Goal: Transaction & Acquisition: Purchase product/service

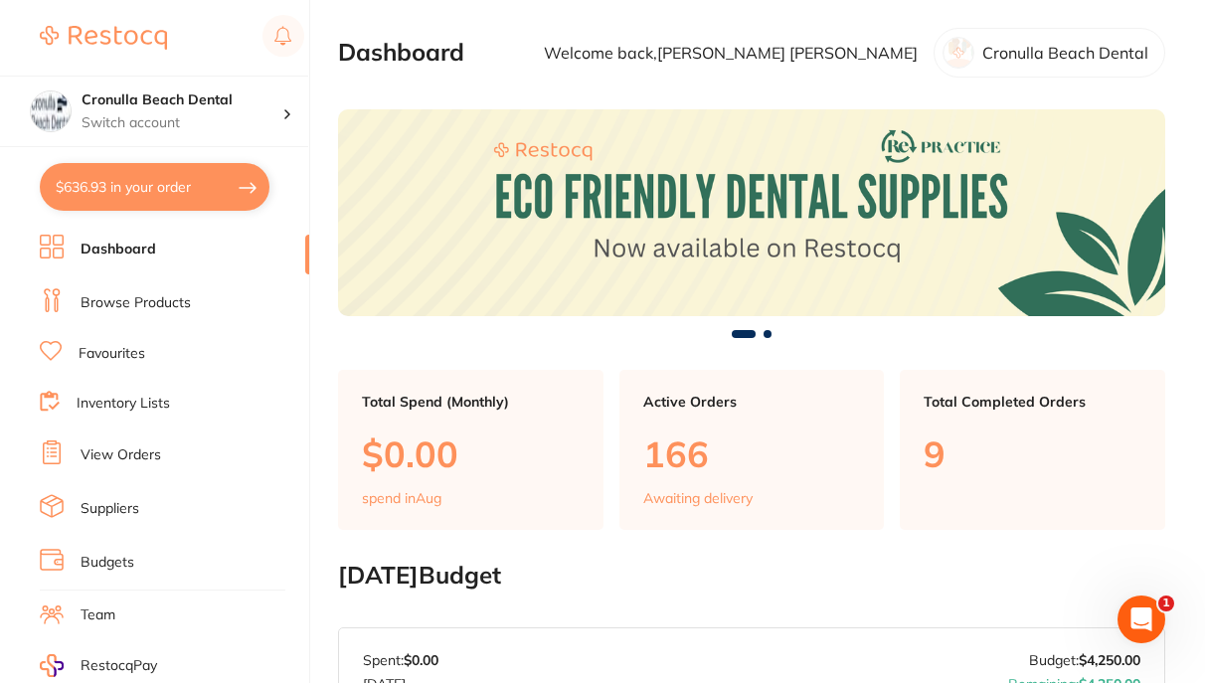
click at [129, 299] on link "Browse Products" at bounding box center [136, 303] width 110 height 20
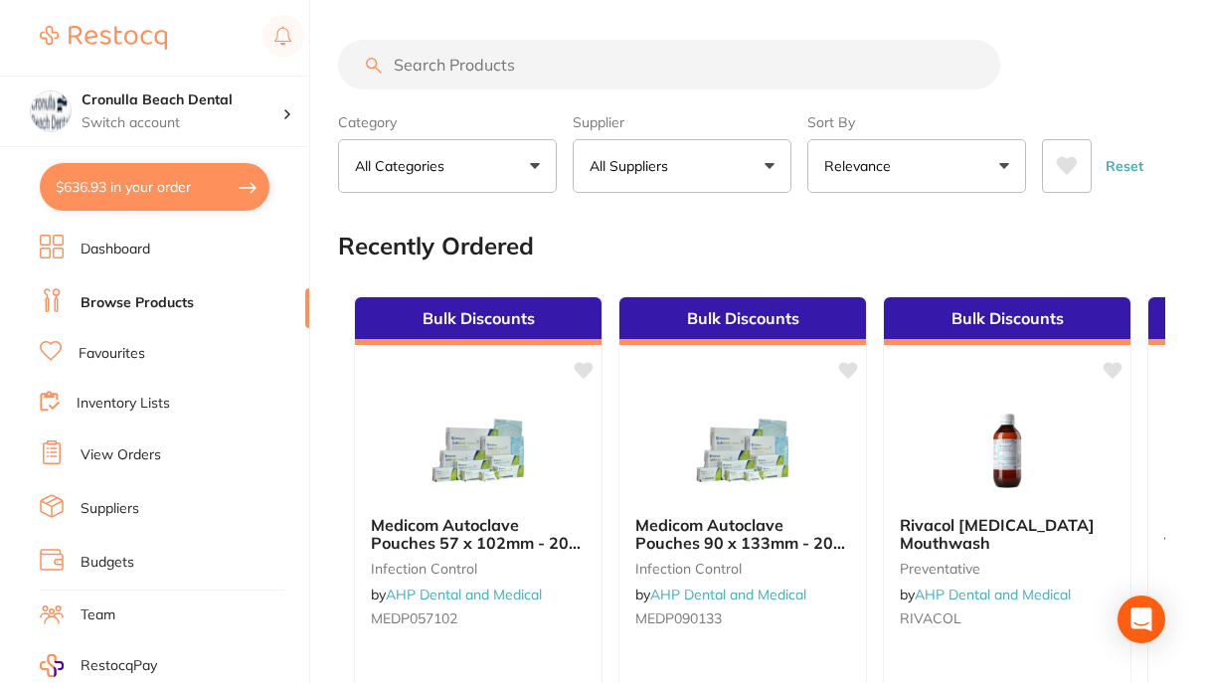
click at [214, 189] on button "$636.93 in your order" at bounding box center [155, 187] width 230 height 48
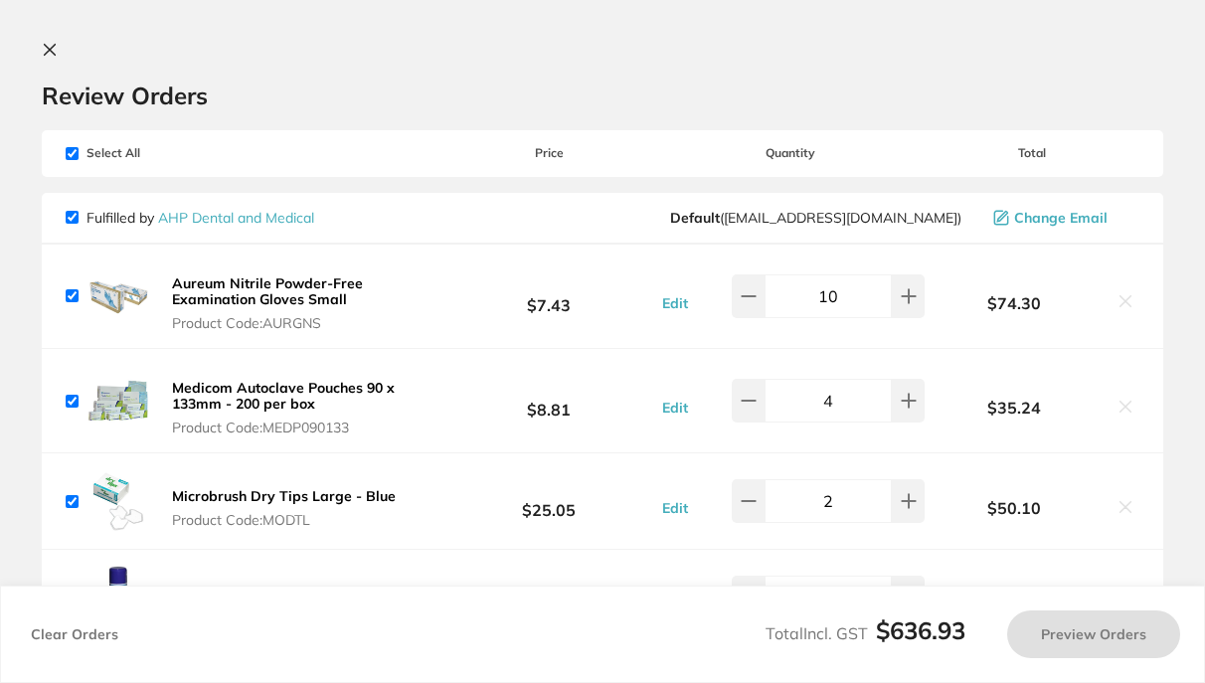
checkbox input "true"
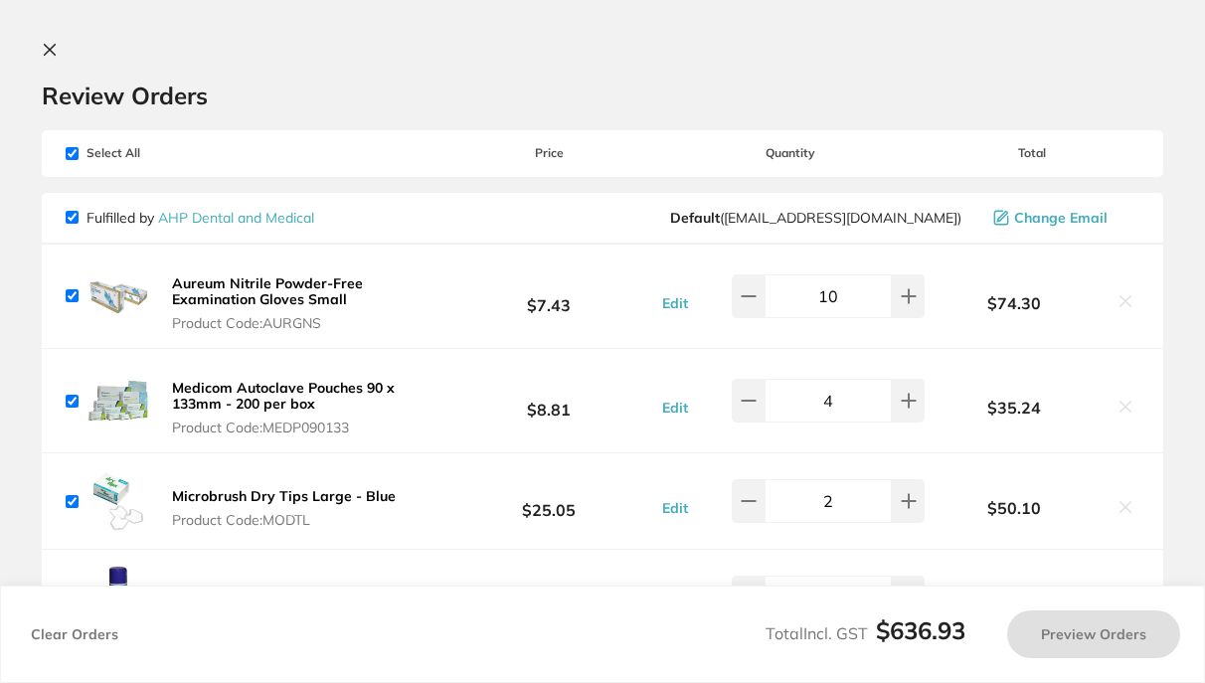
checkbox input "true"
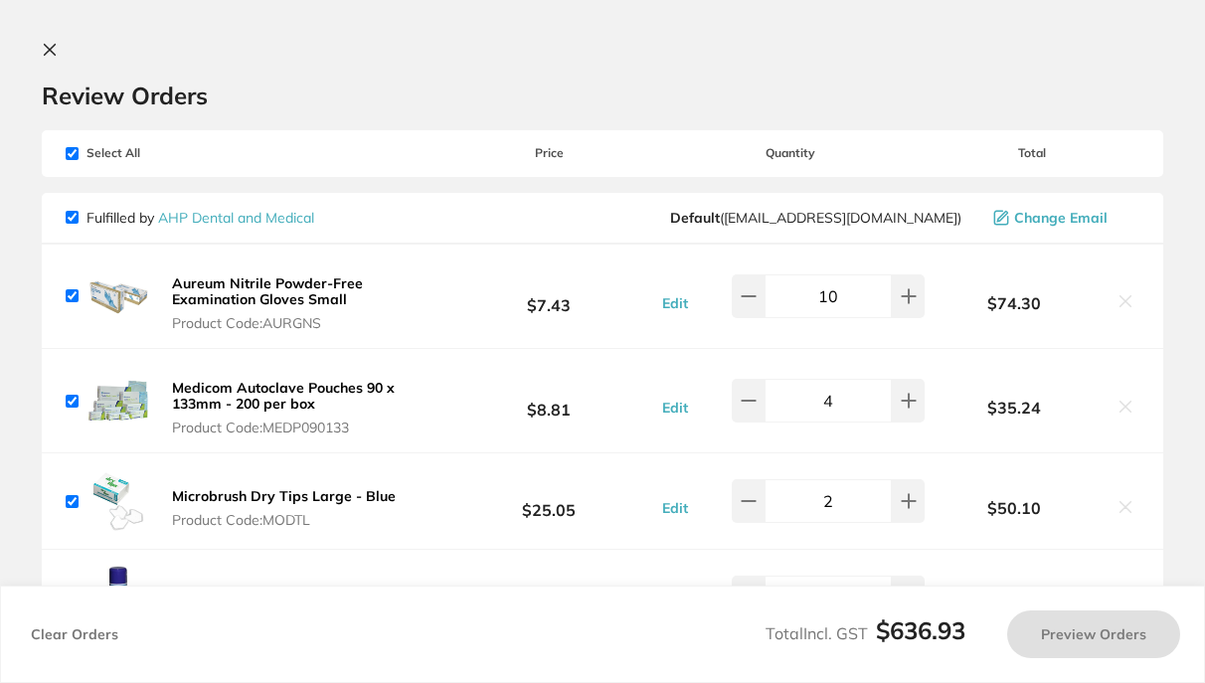
checkbox input "true"
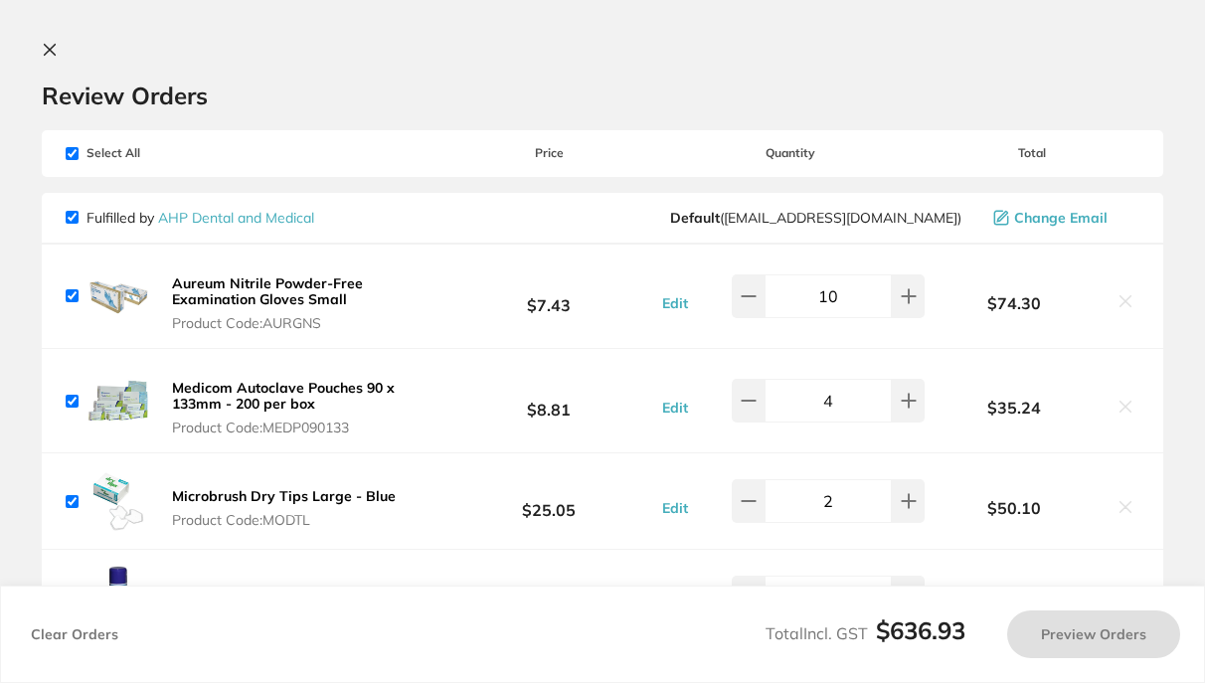
checkbox input "true"
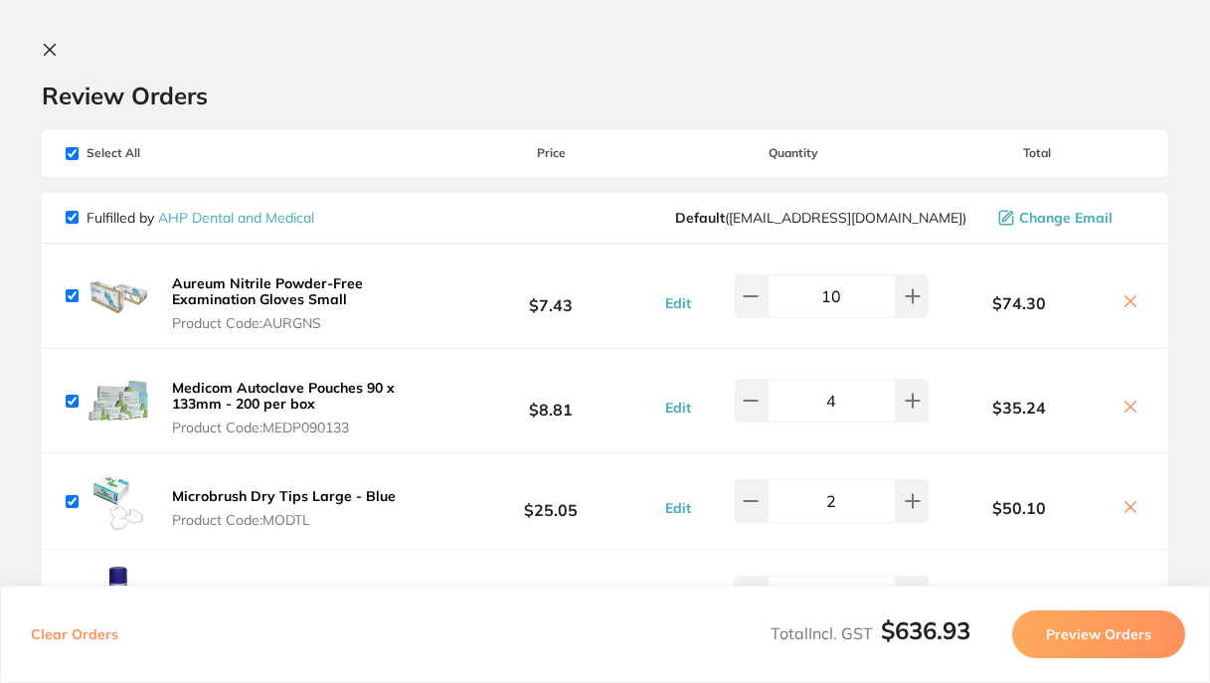
click at [51, 52] on icon at bounding box center [50, 50] width 11 height 11
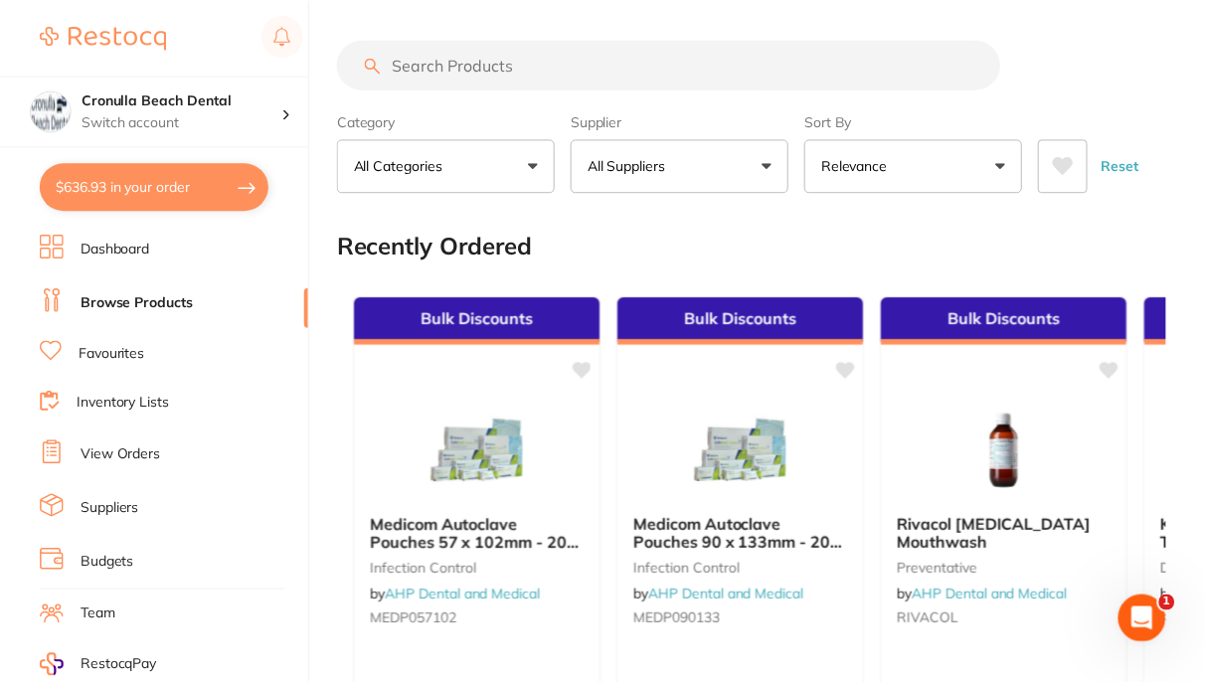
scroll to position [272, 0]
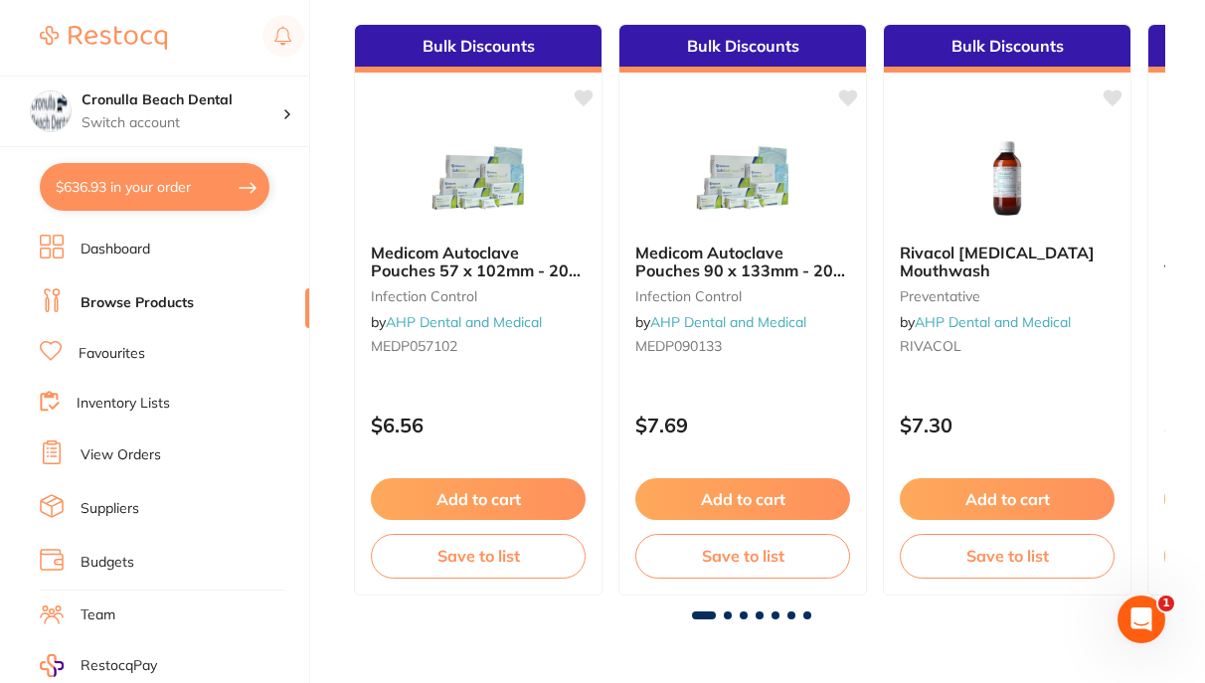
click at [114, 298] on link "Browse Products" at bounding box center [137, 303] width 113 height 20
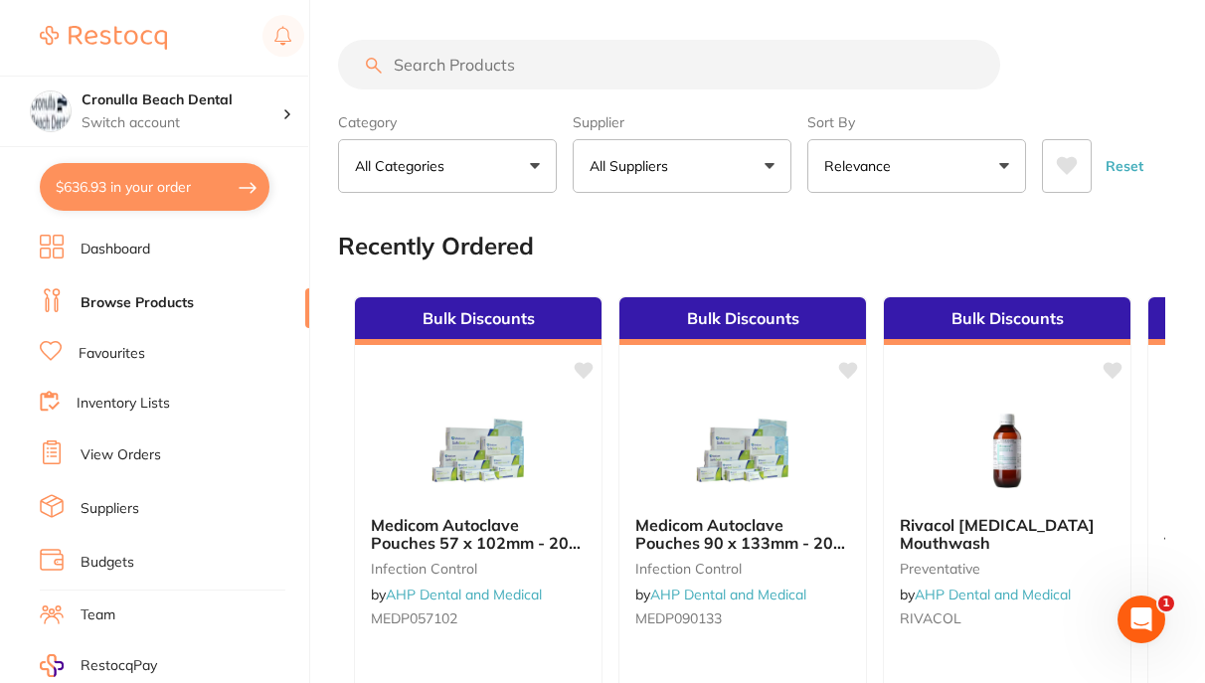
click at [435, 59] on input "search" at bounding box center [669, 65] width 662 height 50
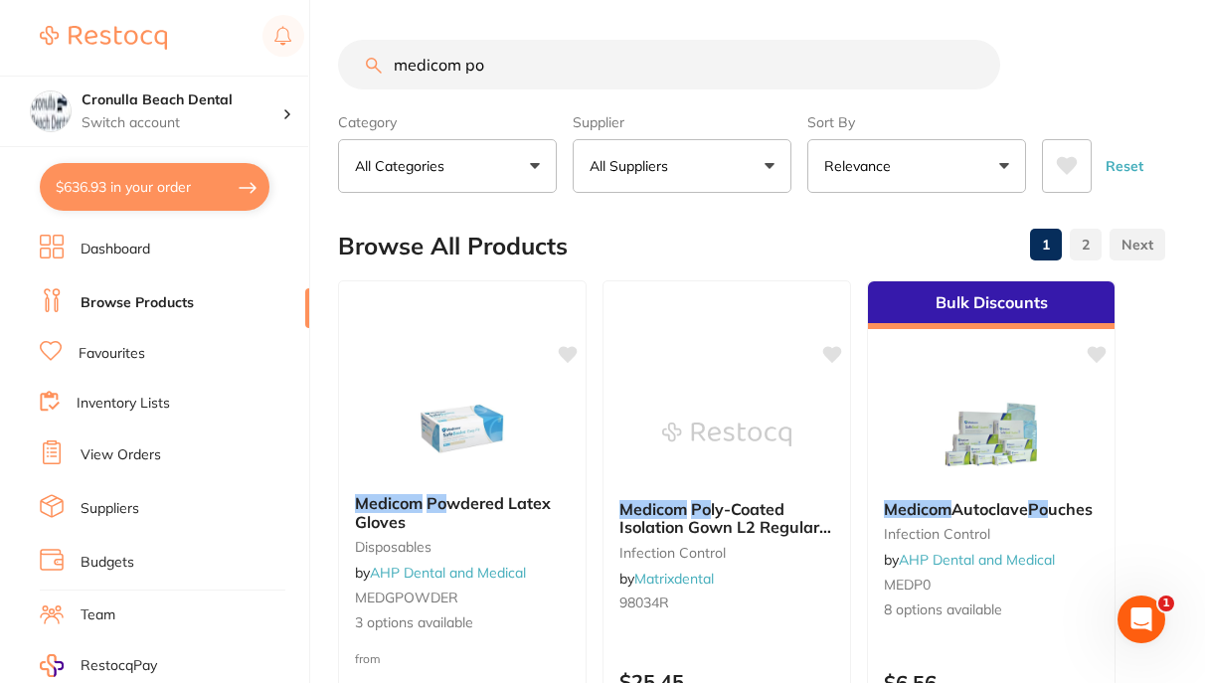
click at [665, 175] on p "All Suppliers" at bounding box center [633, 166] width 87 height 20
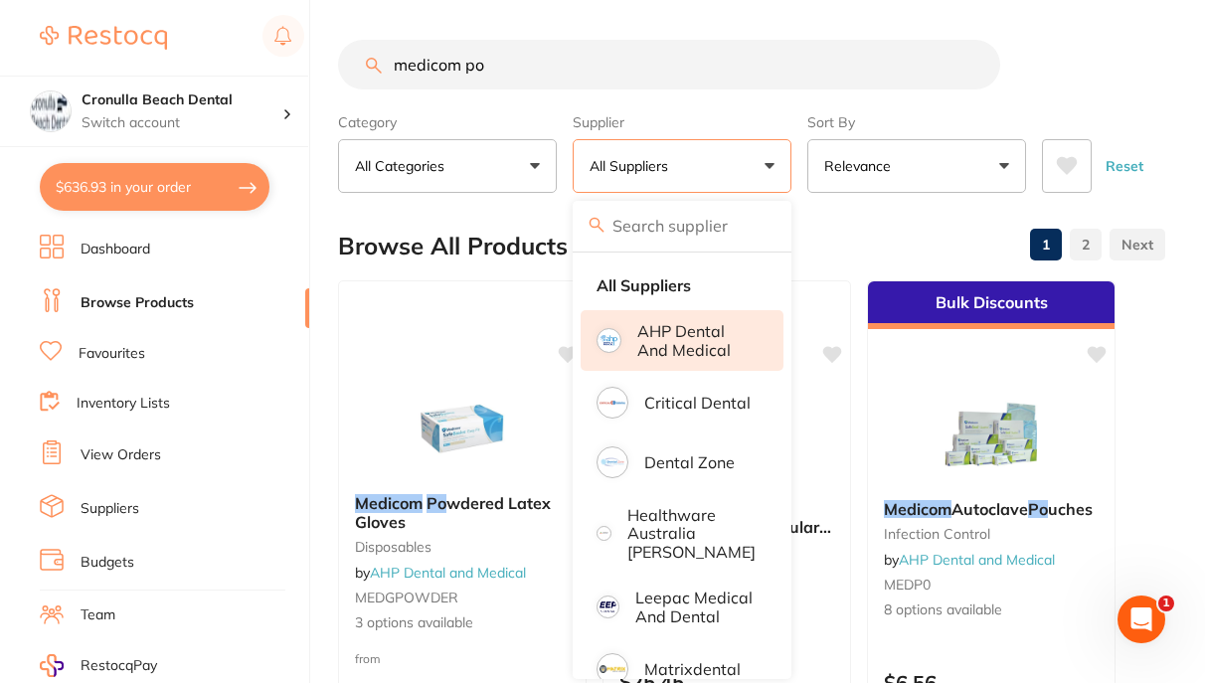
click at [647, 336] on p "AHP Dental and Medical" at bounding box center [696, 340] width 118 height 37
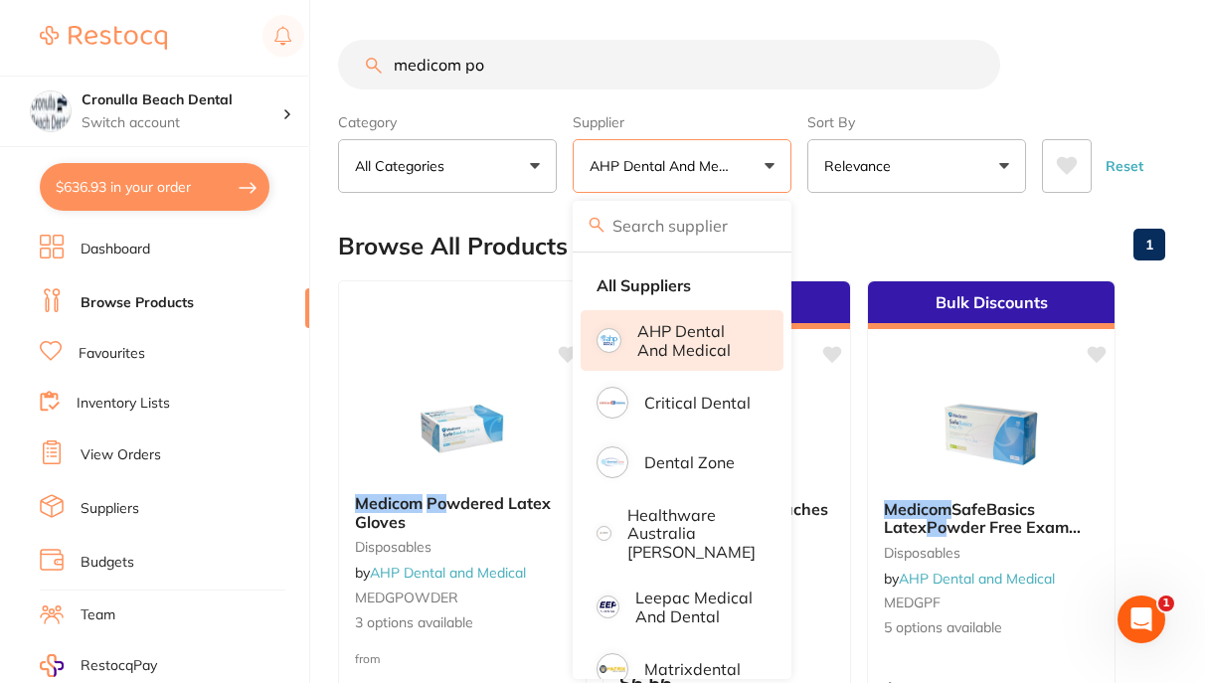
click at [860, 237] on div "Browse All Products 1" at bounding box center [751, 246] width 827 height 67
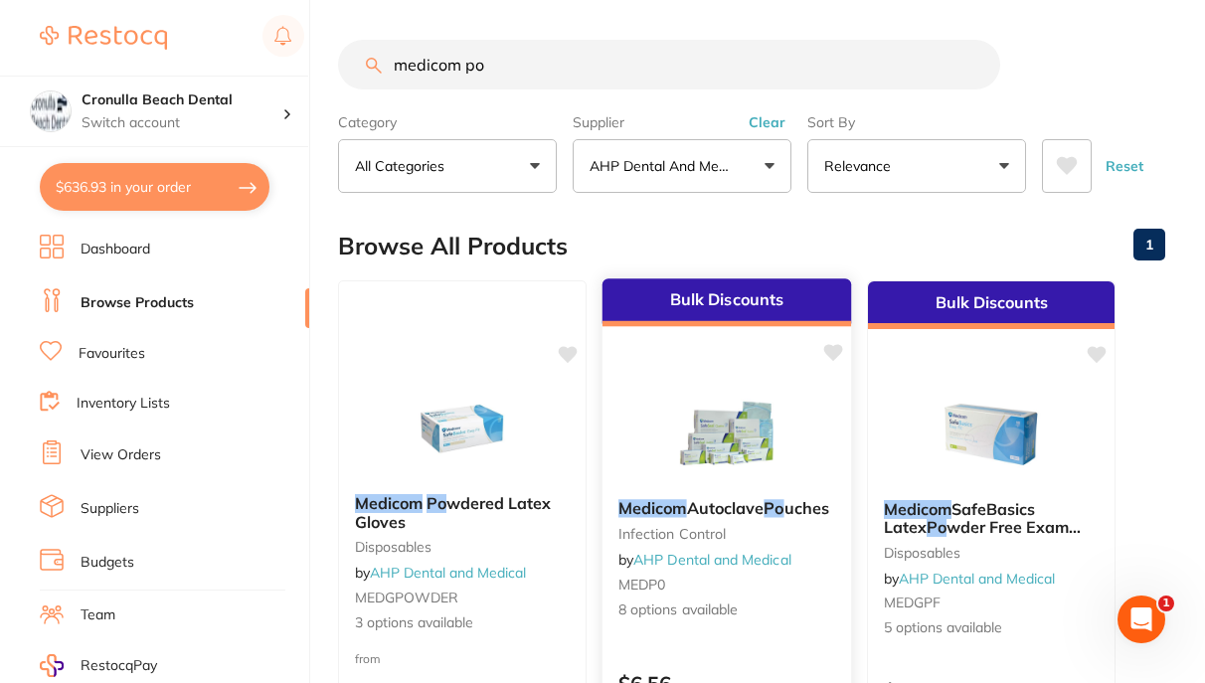
click at [739, 469] on img at bounding box center [726, 433] width 130 height 100
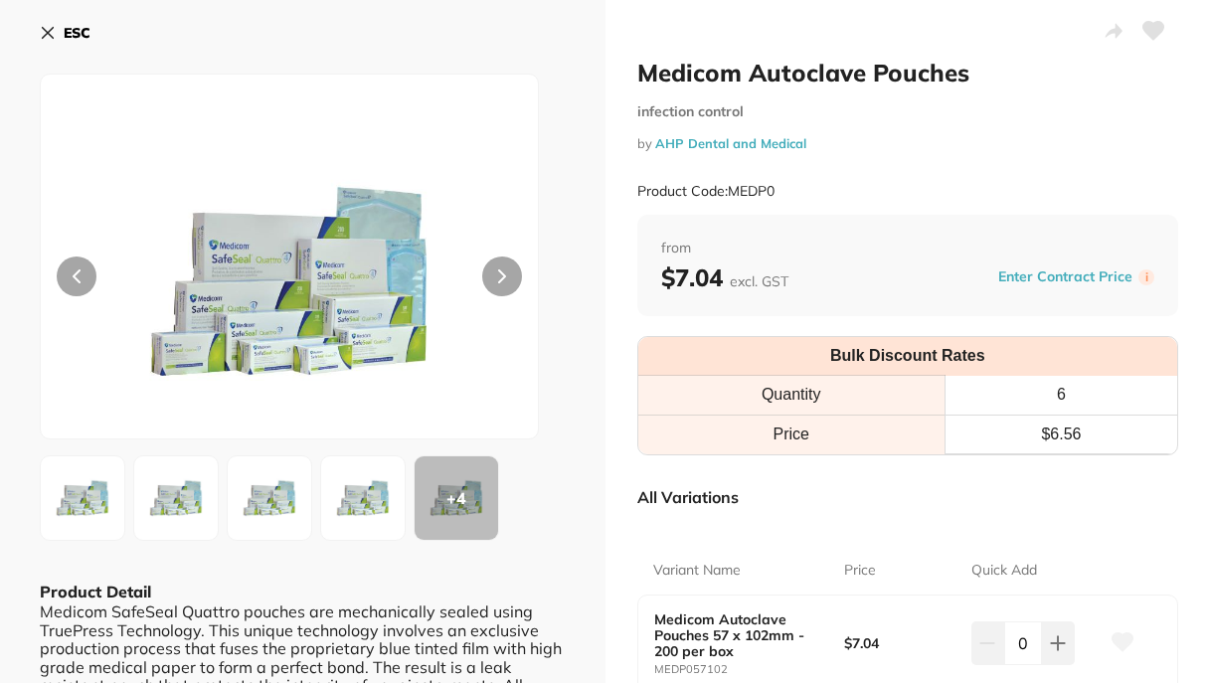
click at [51, 33] on icon at bounding box center [48, 33] width 16 height 16
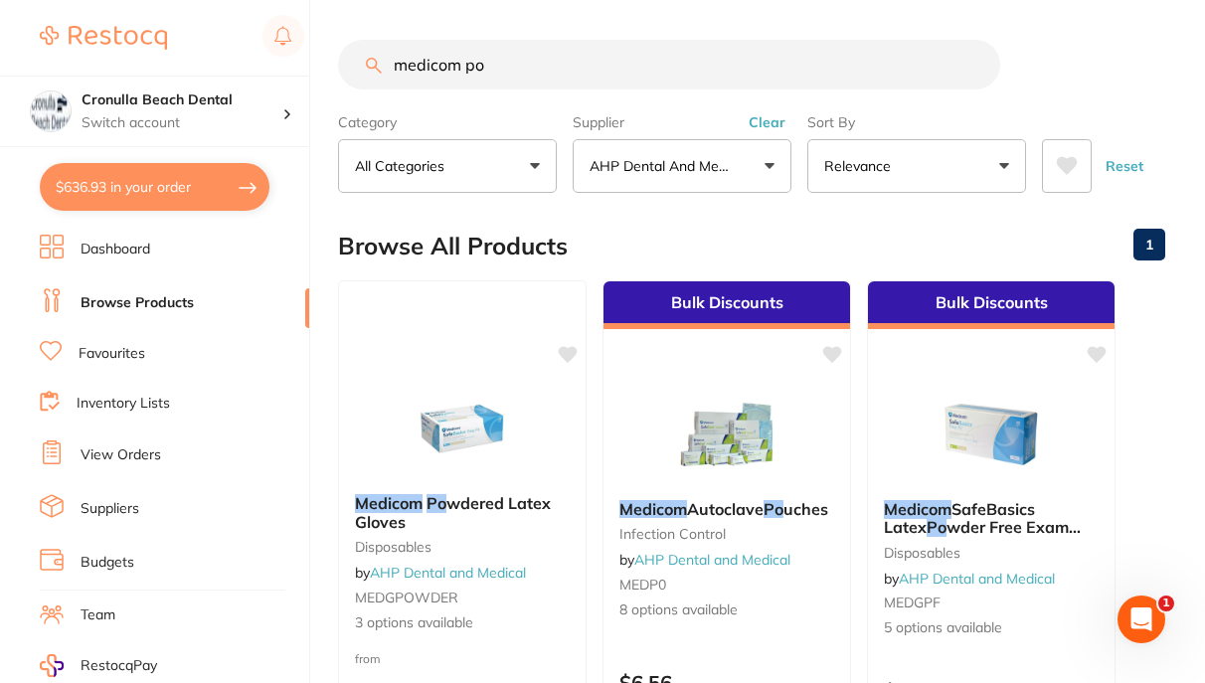
drag, startPoint x: 501, startPoint y: 74, endPoint x: 248, endPoint y: 58, distance: 254.1
click at [248, 58] on div "$636.93 Cronulla Beach Dental Switch account Cronulla Beach Dental $636.93 in y…" at bounding box center [602, 341] width 1205 height 683
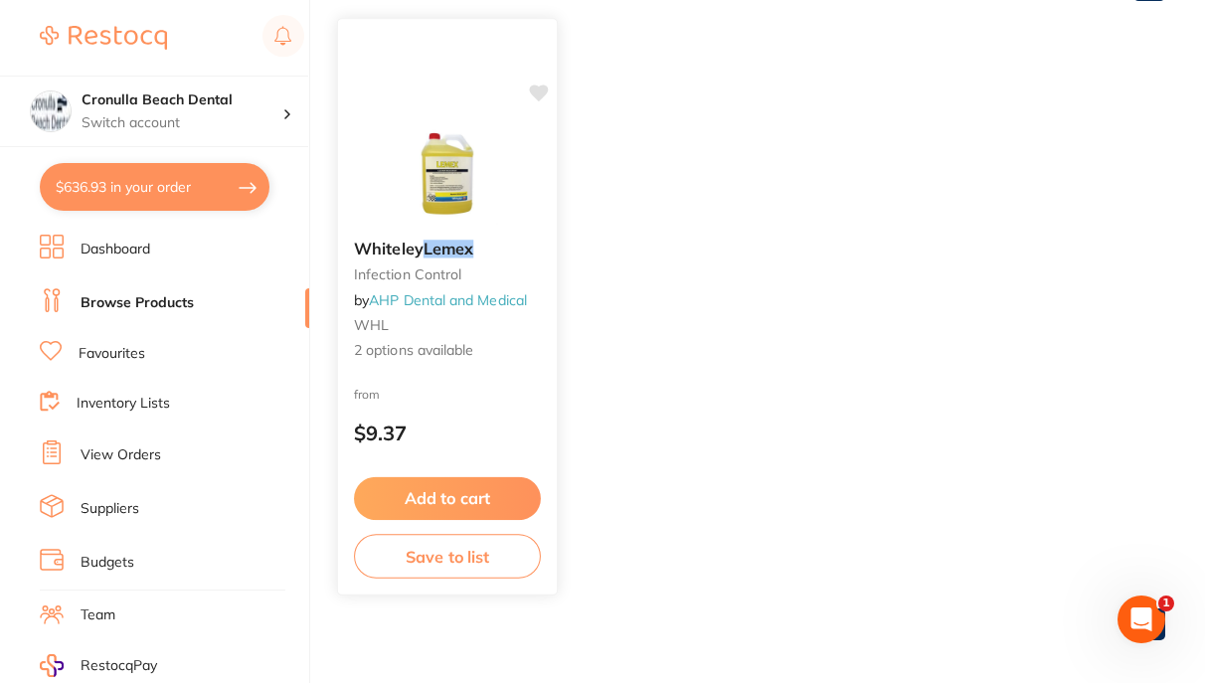
scroll to position [272, 0]
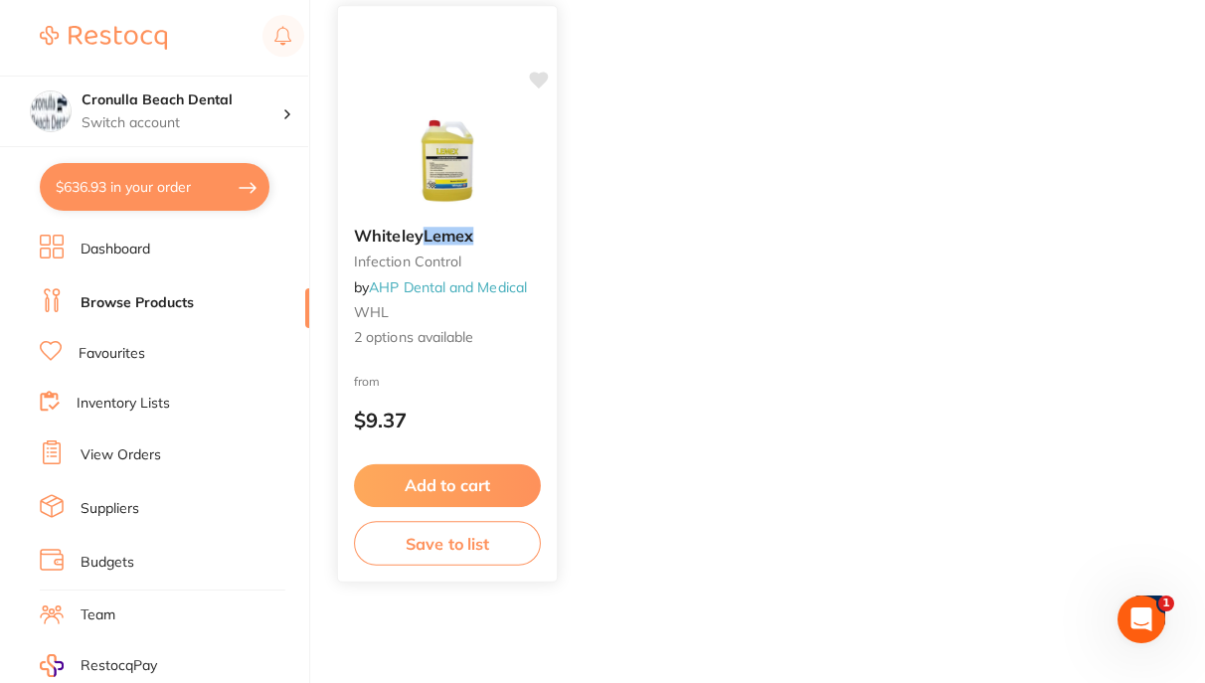
type input "lemex"
click at [447, 490] on button "Add to cart" at bounding box center [447, 485] width 187 height 43
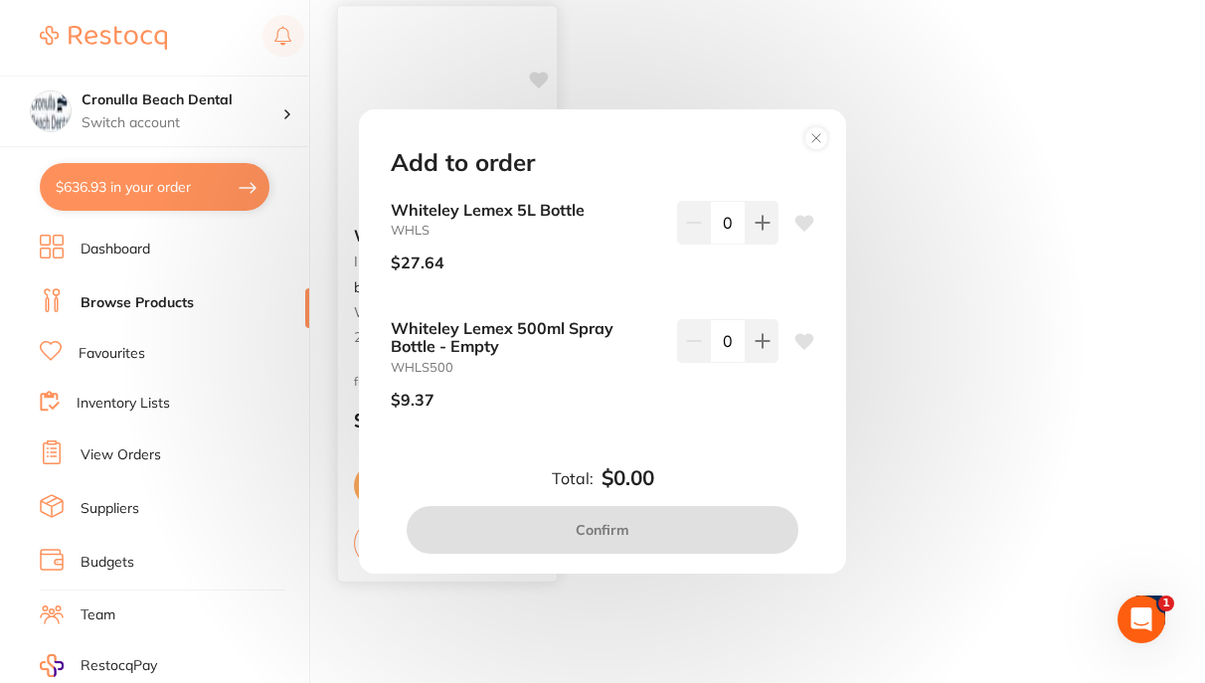
scroll to position [0, 0]
click at [762, 225] on icon at bounding box center [763, 223] width 16 height 16
type input "1"
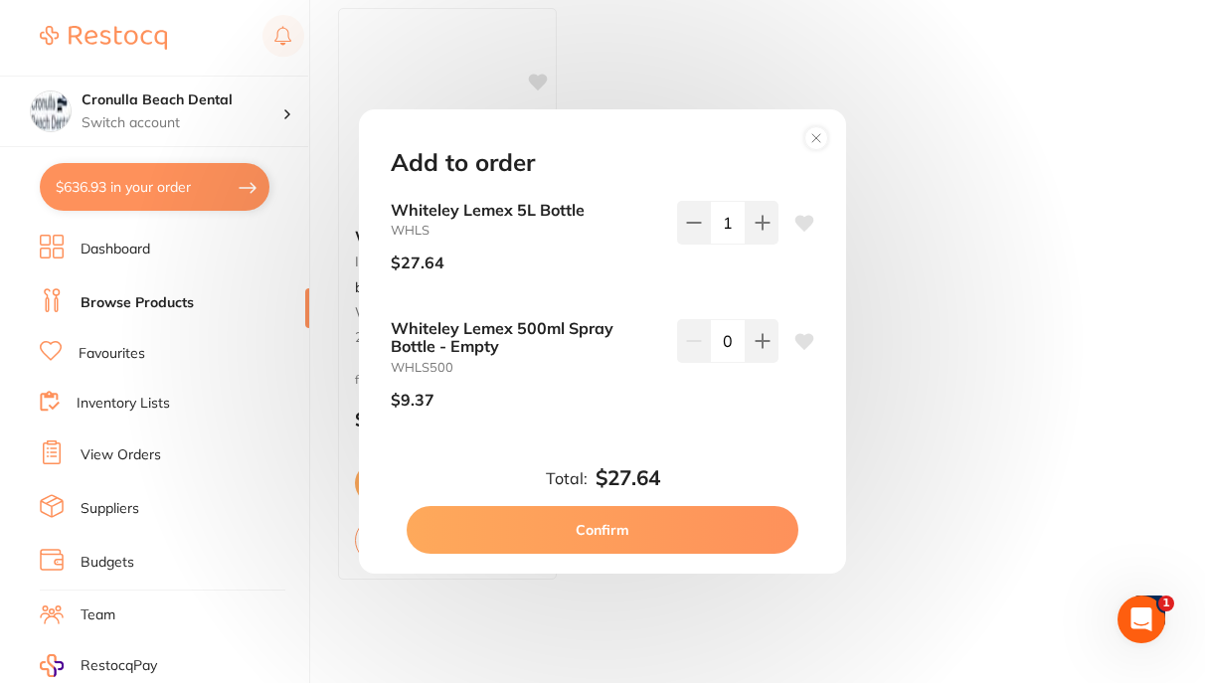
click at [652, 528] on button "Confirm" at bounding box center [603, 530] width 392 height 48
checkbox input "false"
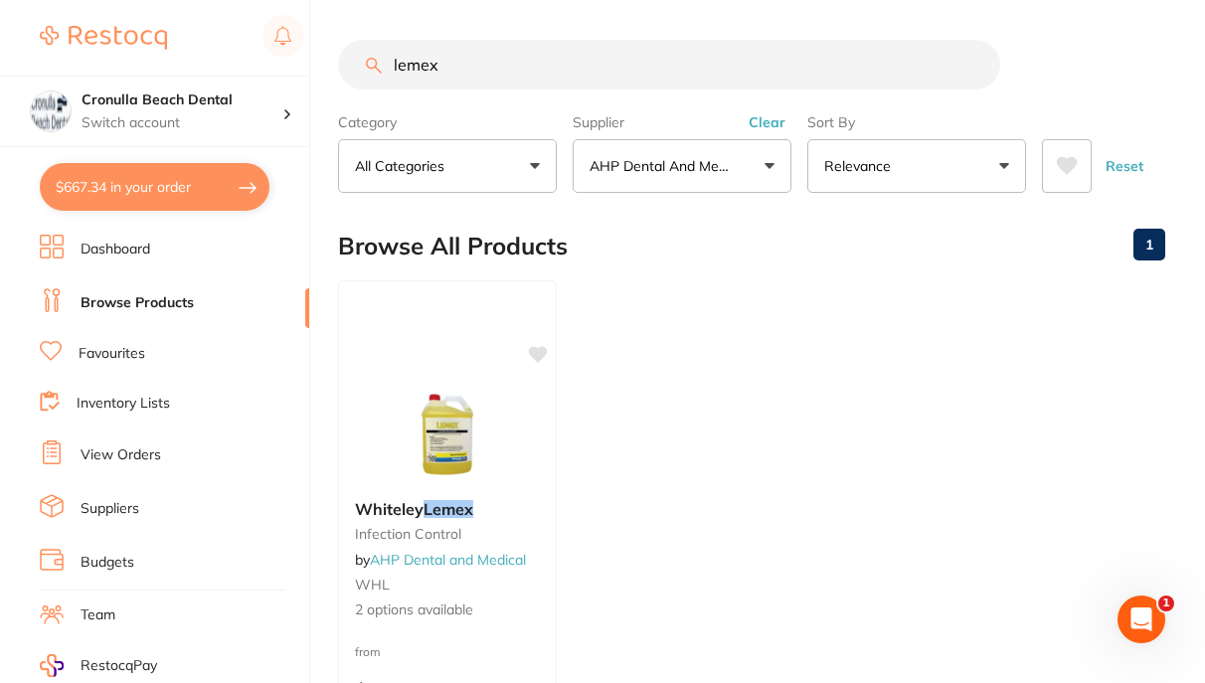
drag, startPoint x: 467, startPoint y: 60, endPoint x: 318, endPoint y: 63, distance: 149.2
click at [318, 63] on div "$667.34 Cronulla Beach Dental Switch account Cronulla Beach Dental $667.34 in y…" at bounding box center [602, 341] width 1205 height 683
type input "cotton buds"
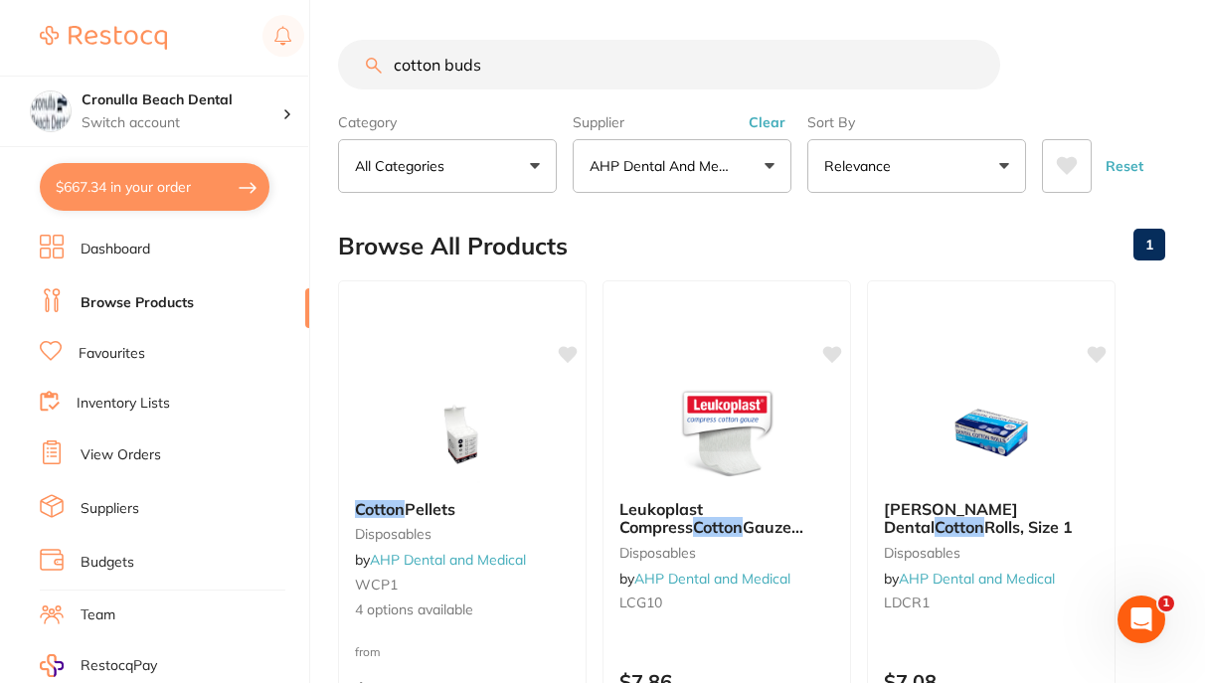
drag, startPoint x: 542, startPoint y: 73, endPoint x: 356, endPoint y: 67, distance: 186.0
click at [356, 67] on input "cotton buds" at bounding box center [669, 65] width 662 height 50
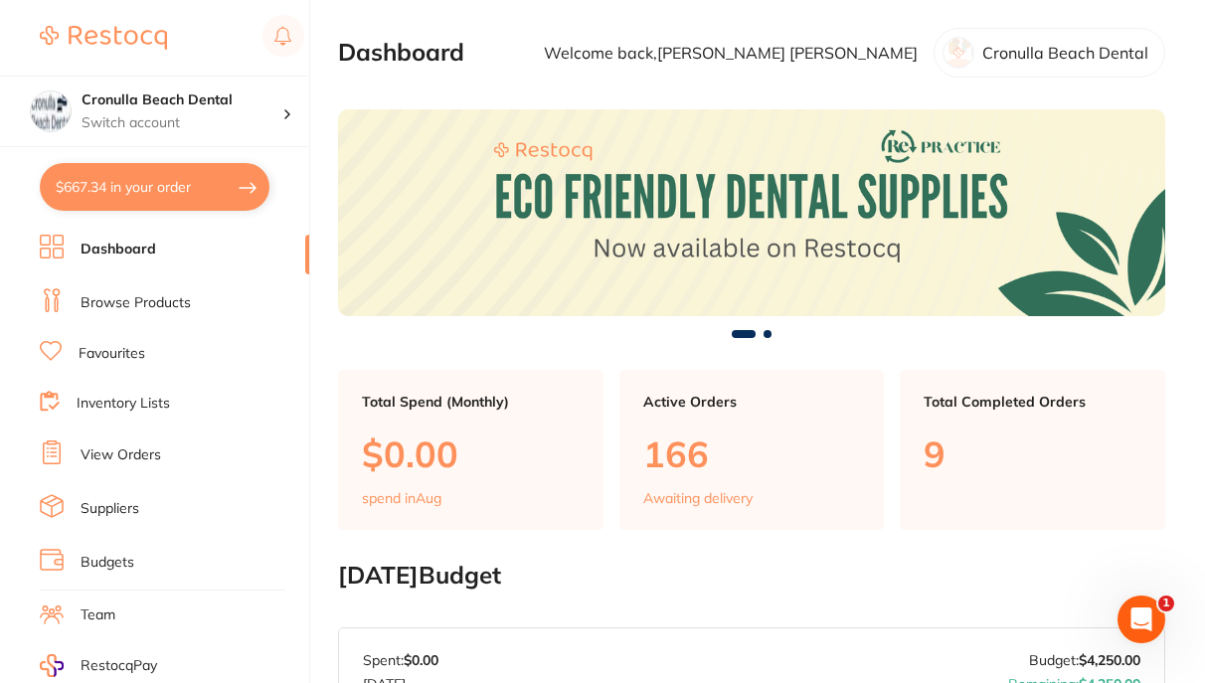
click at [117, 298] on link "Browse Products" at bounding box center [136, 303] width 110 height 20
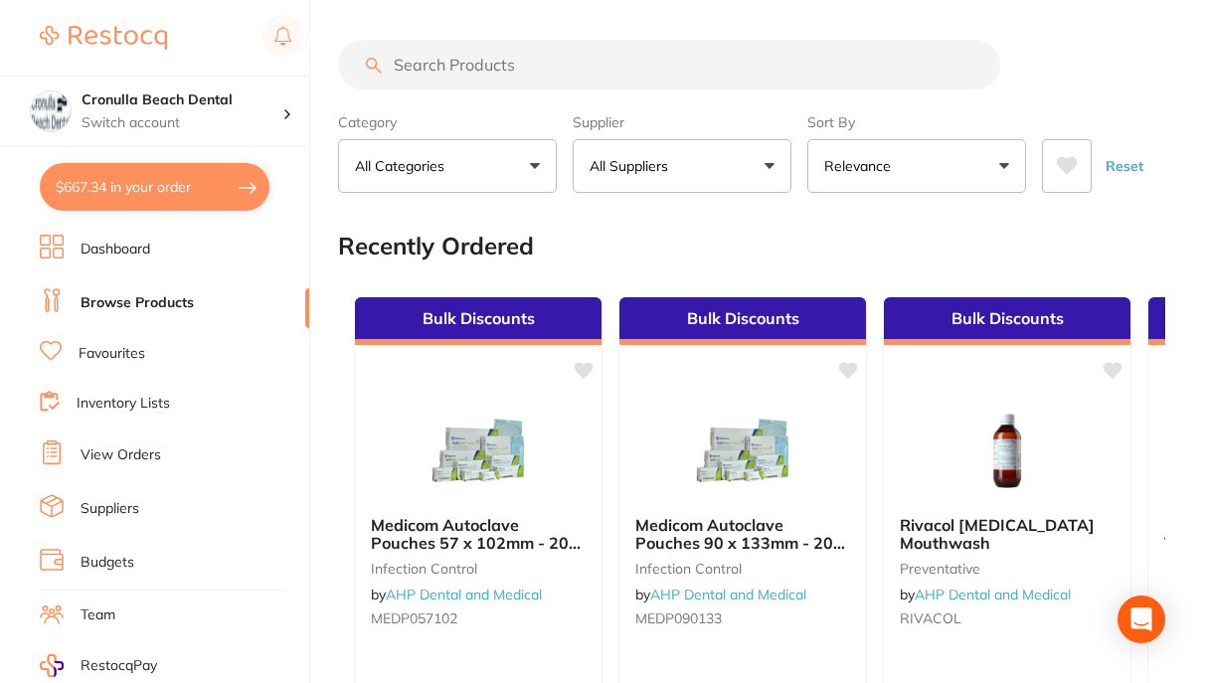
click at [430, 66] on input "search" at bounding box center [669, 65] width 662 height 50
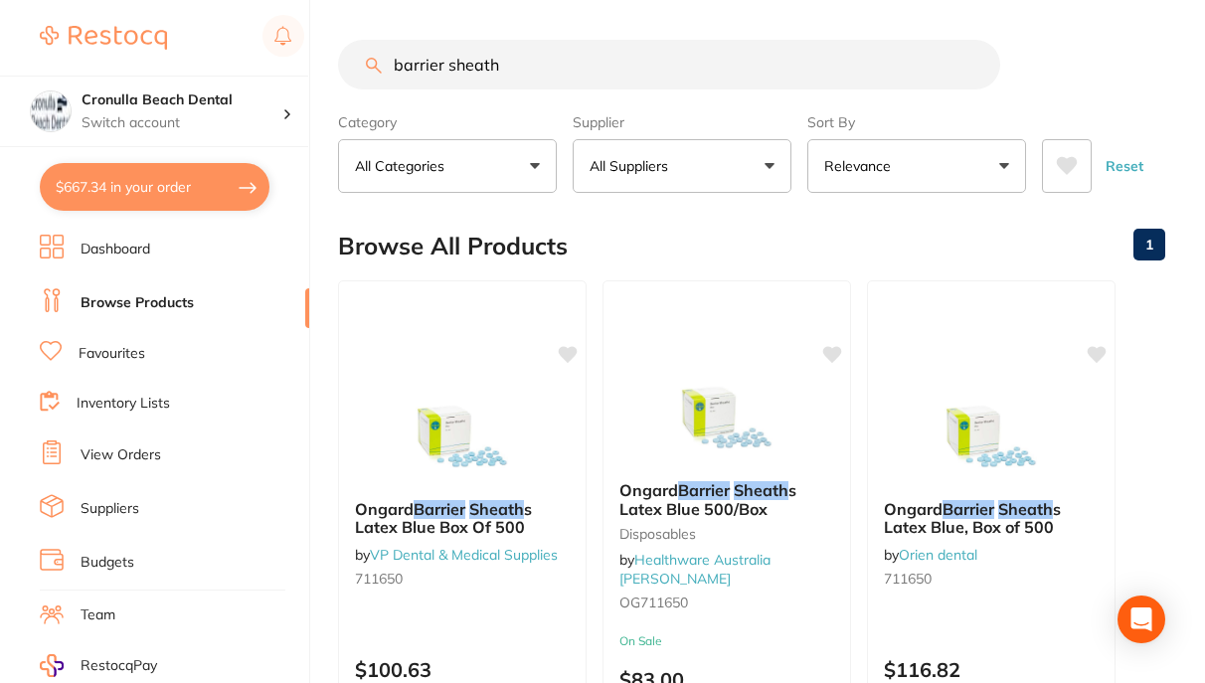
type input "barrier sheath"
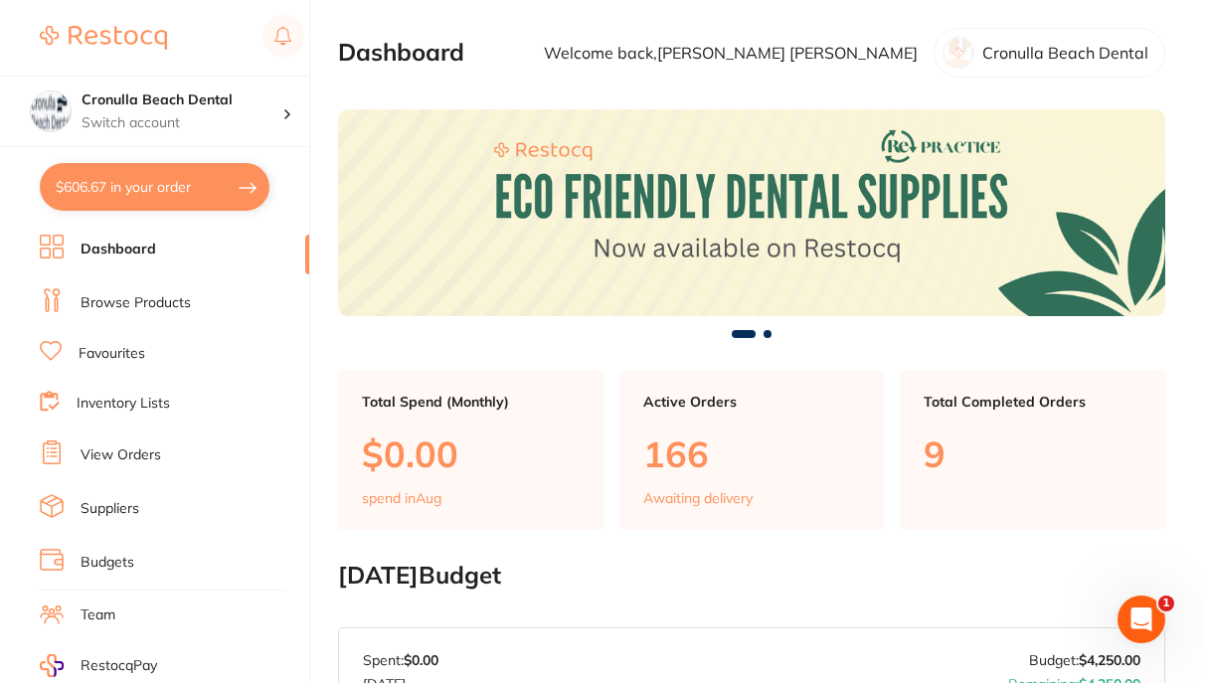
click at [121, 190] on button "$606.67 in your order" at bounding box center [155, 187] width 230 height 48
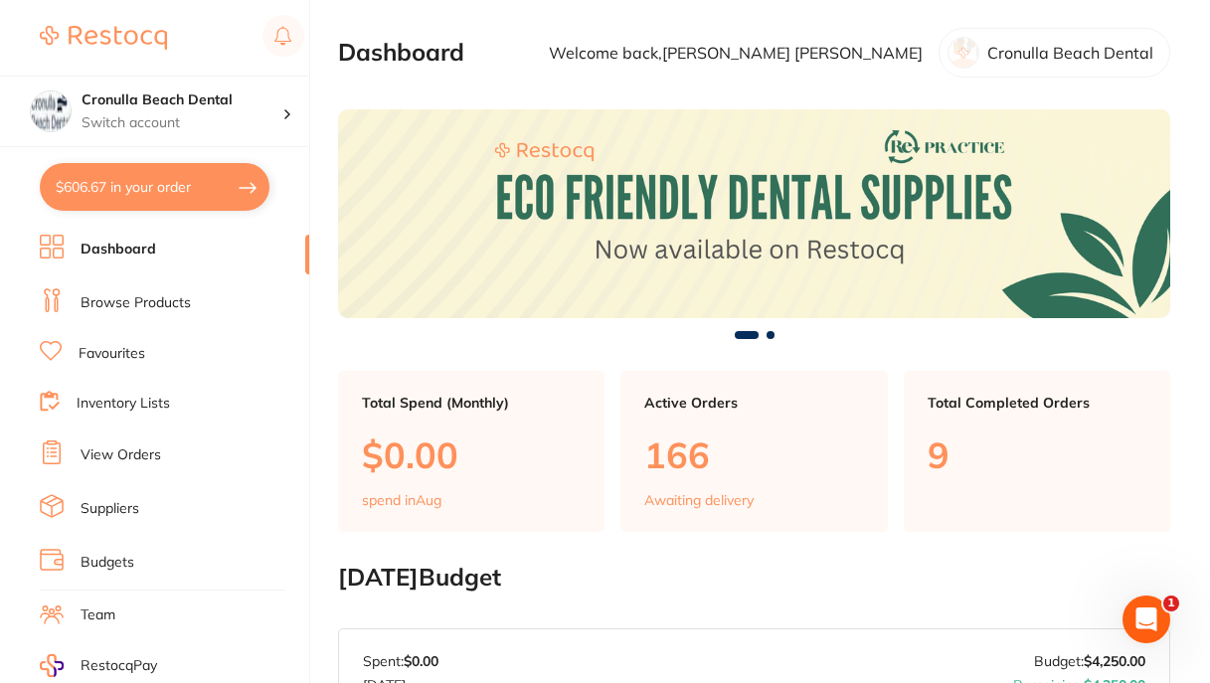
checkbox input "true"
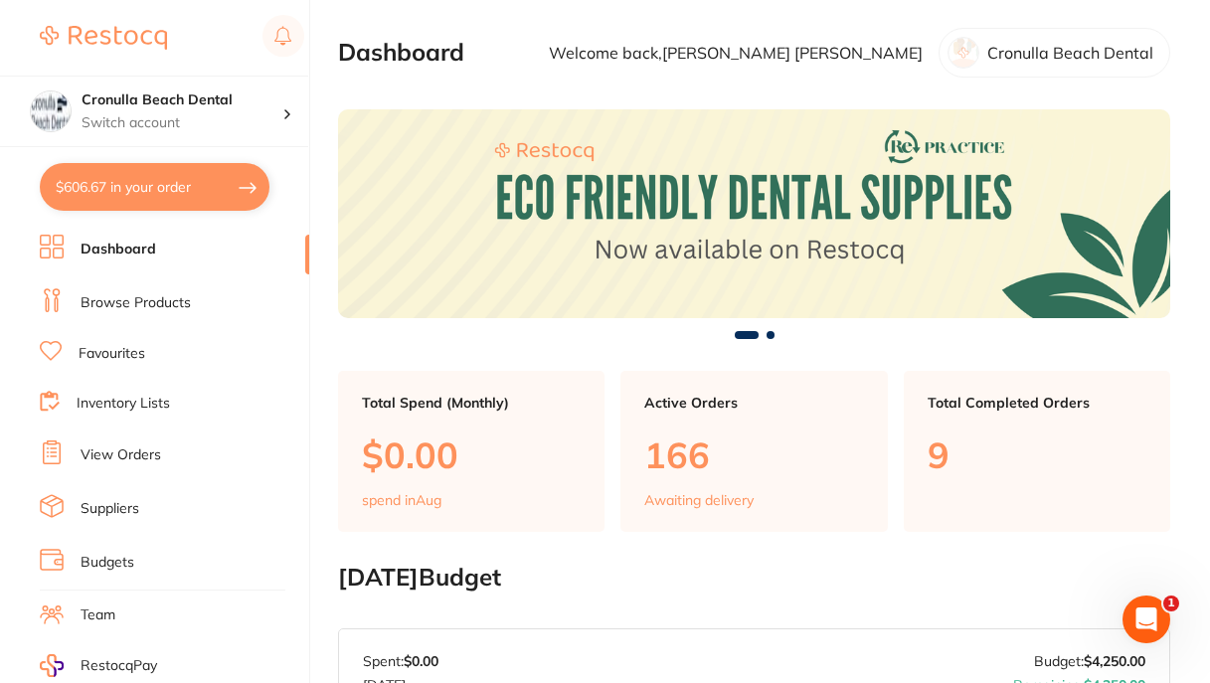
checkbox input "true"
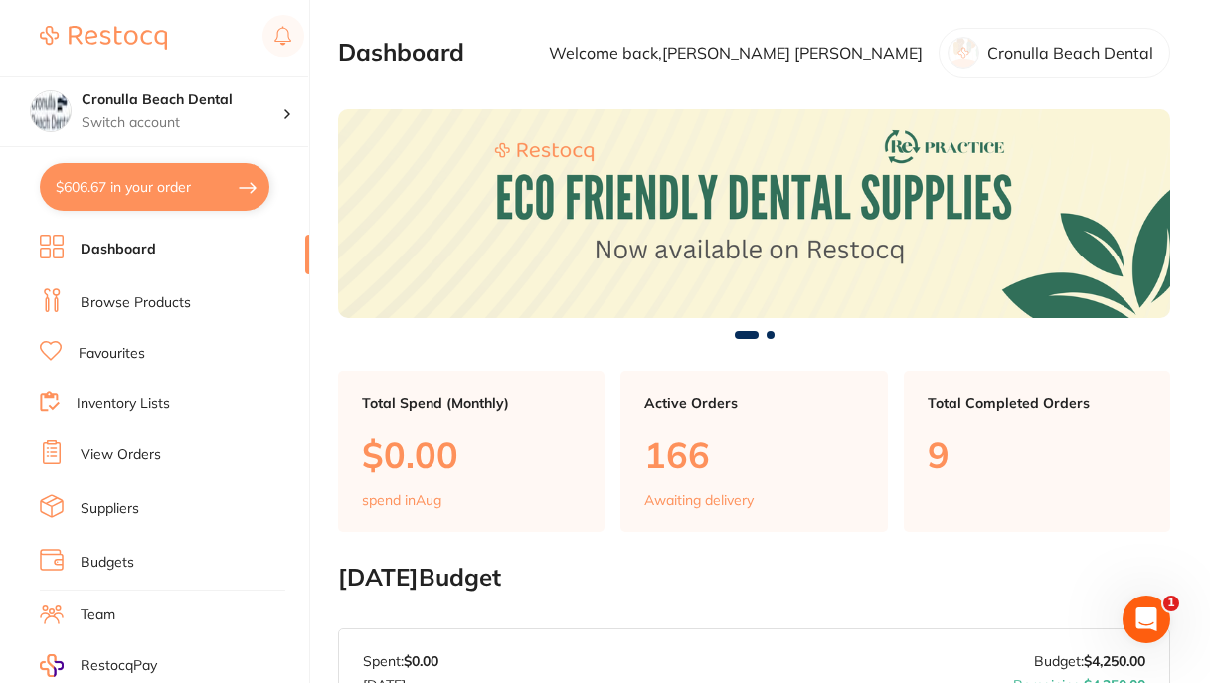
checkbox input "true"
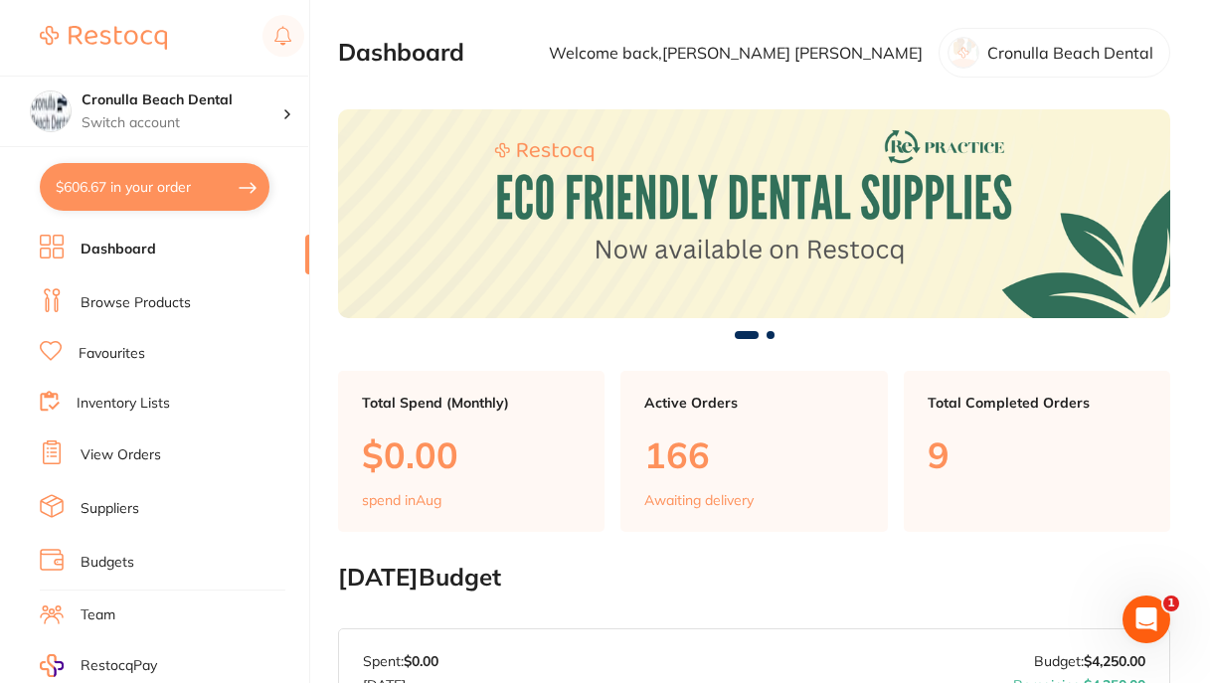
checkbox input "true"
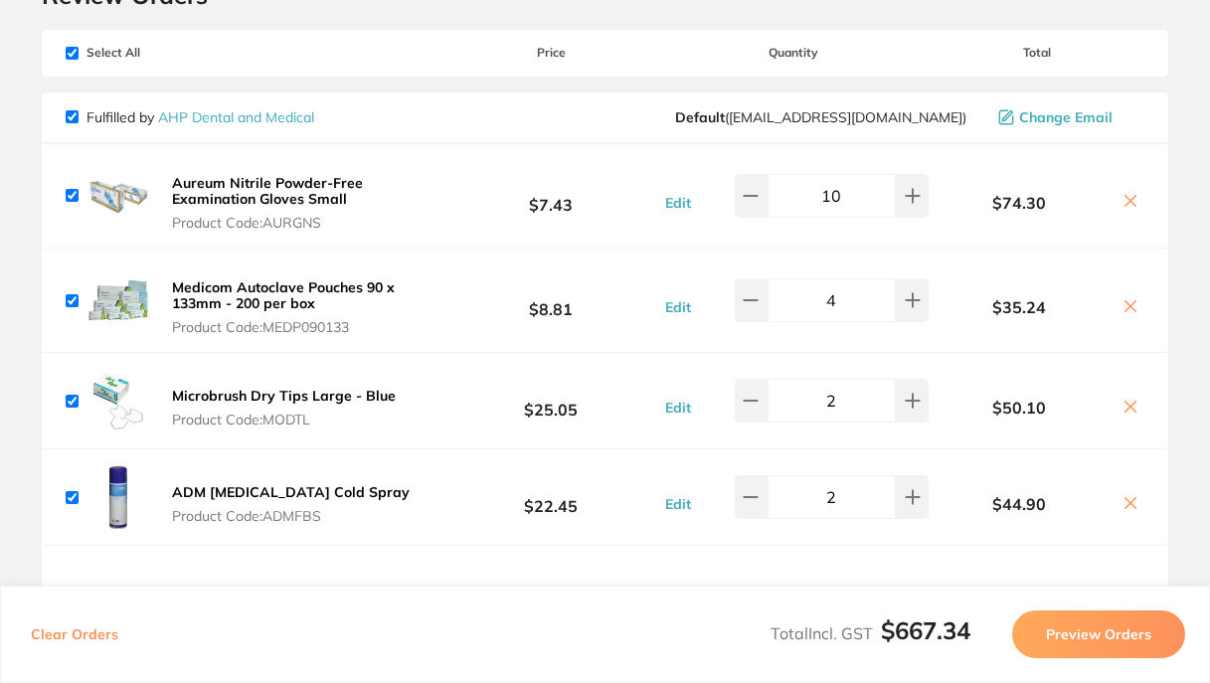
scroll to position [99, 0]
